Goal: Task Accomplishment & Management: Use online tool/utility

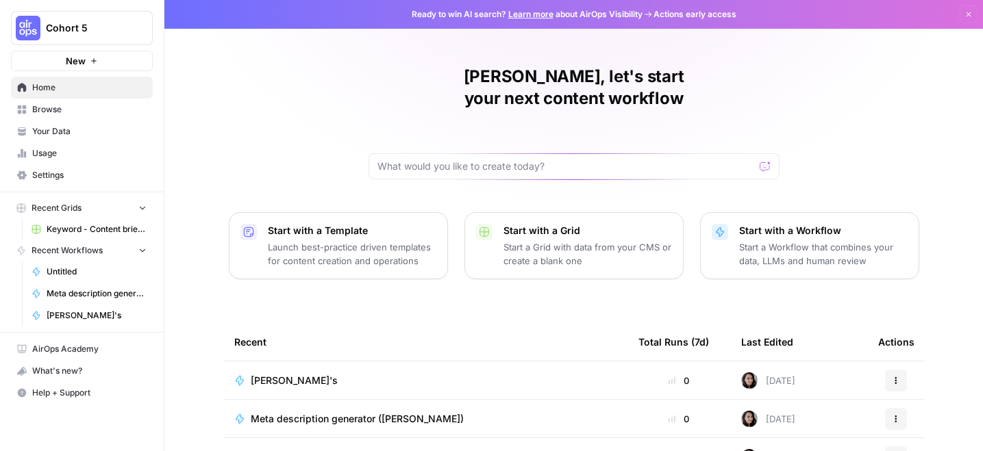
click at [86, 16] on button "Cohort 5" at bounding box center [82, 28] width 142 height 34
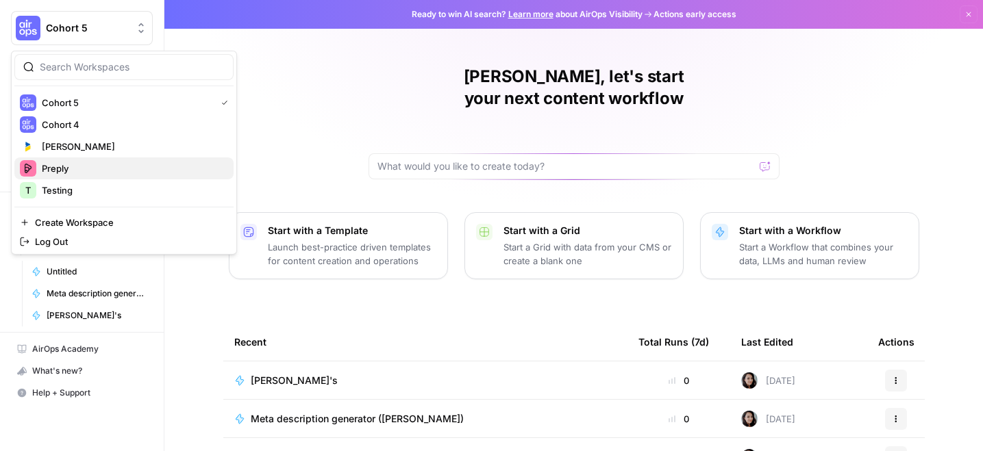
click at [79, 171] on span "Preply" at bounding box center [132, 169] width 181 height 14
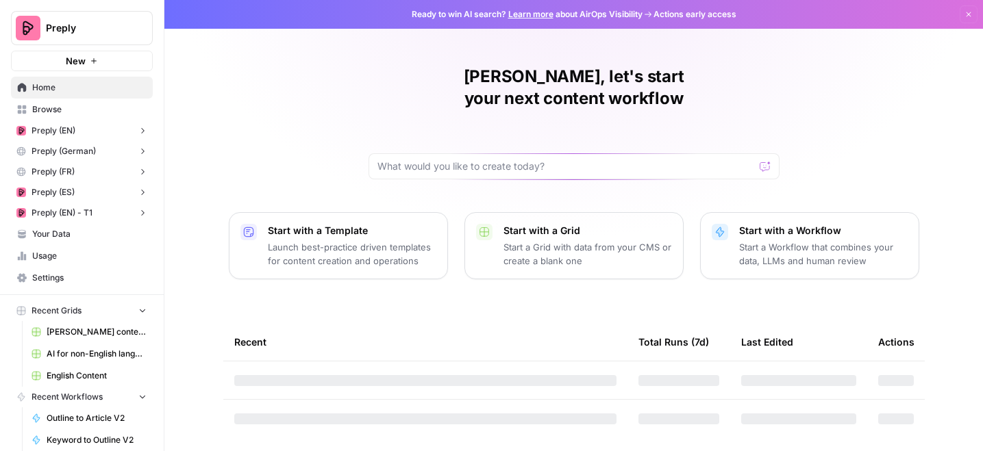
click at [74, 137] on button "Preply (EN)" at bounding box center [82, 131] width 142 height 21
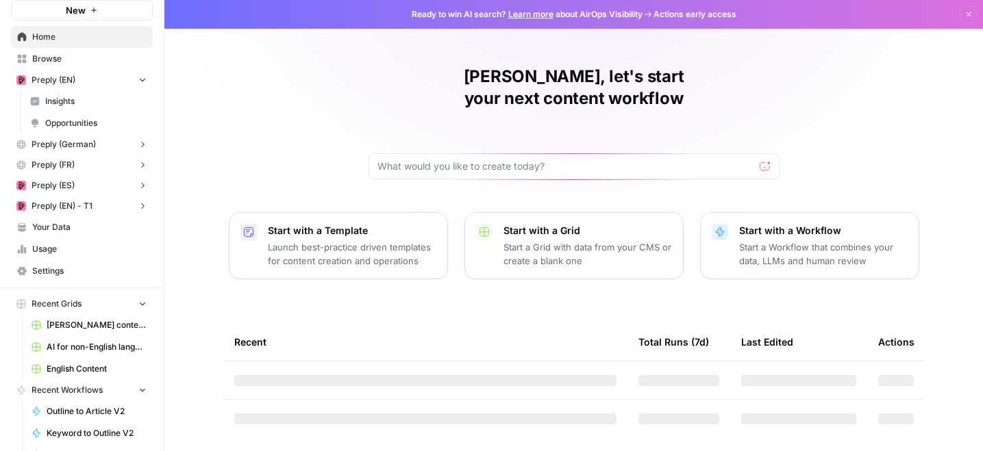
scroll to position [149, 0]
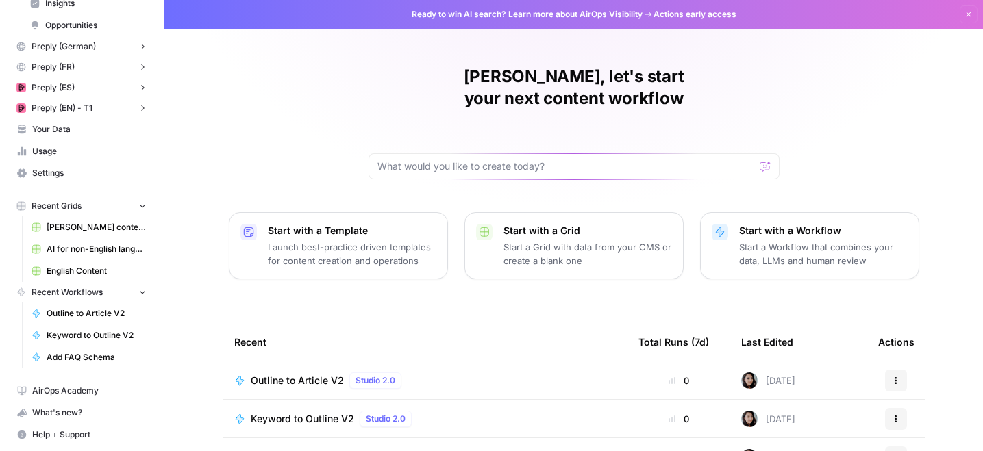
click at [86, 264] on link "English Content" at bounding box center [88, 271] width 127 height 22
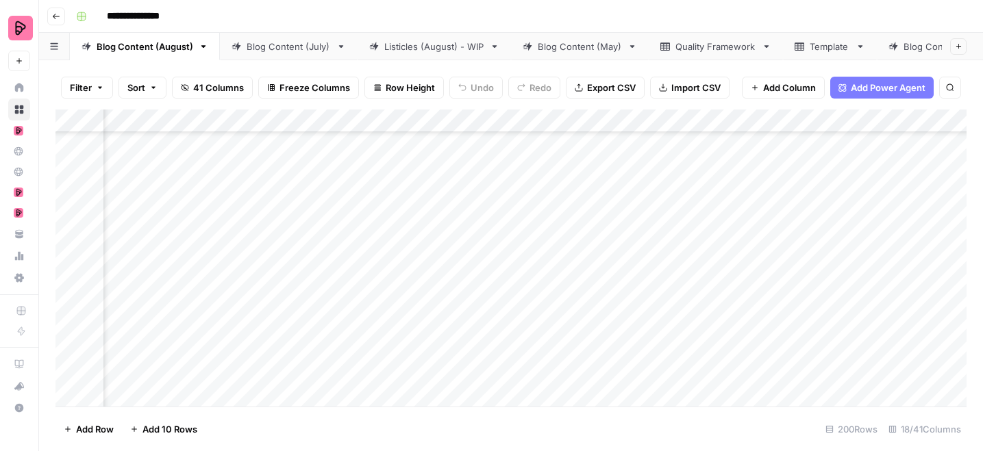
scroll to position [3494, 647]
click at [793, 243] on div "Add Column" at bounding box center [510, 258] width 911 height 297
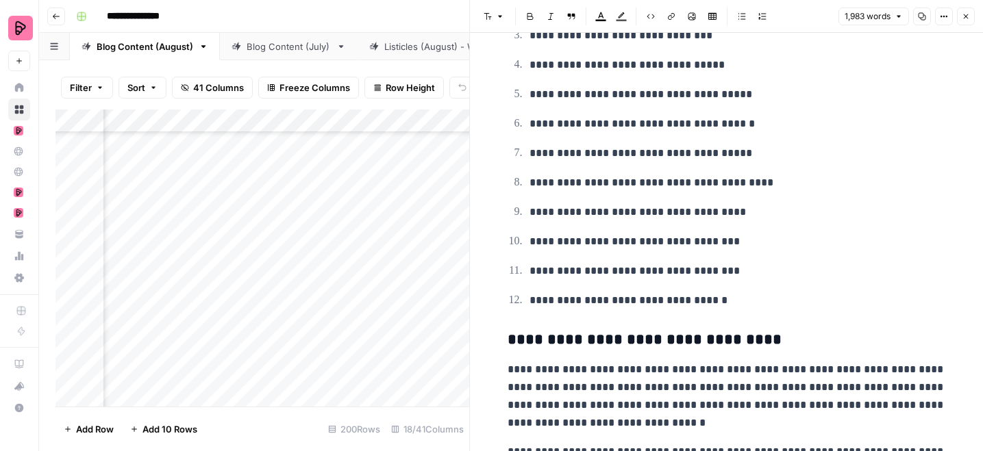
scroll to position [5486, 0]
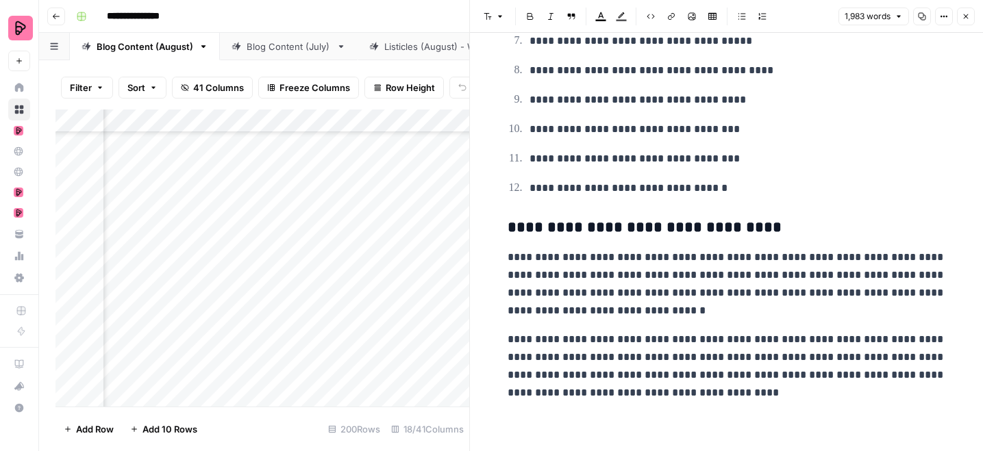
click at [966, 18] on icon "button" at bounding box center [965, 16] width 8 height 8
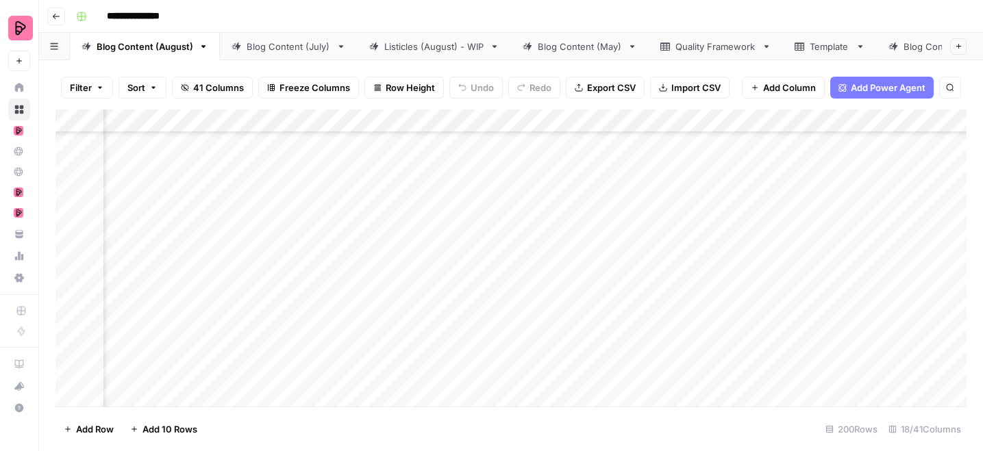
scroll to position [3494, 631]
